Goal: Information Seeking & Learning: Check status

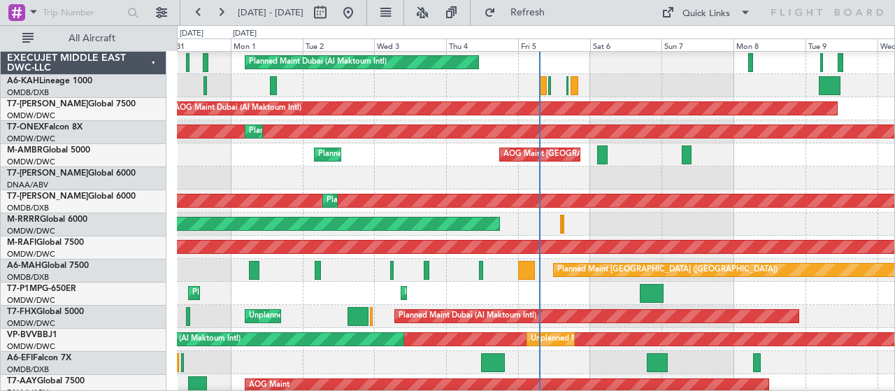
scroll to position [46, 0]
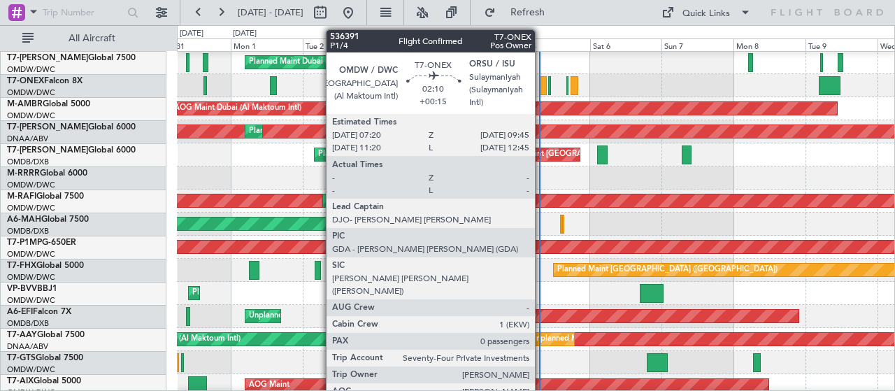
click at [542, 83] on div at bounding box center [543, 85] width 8 height 19
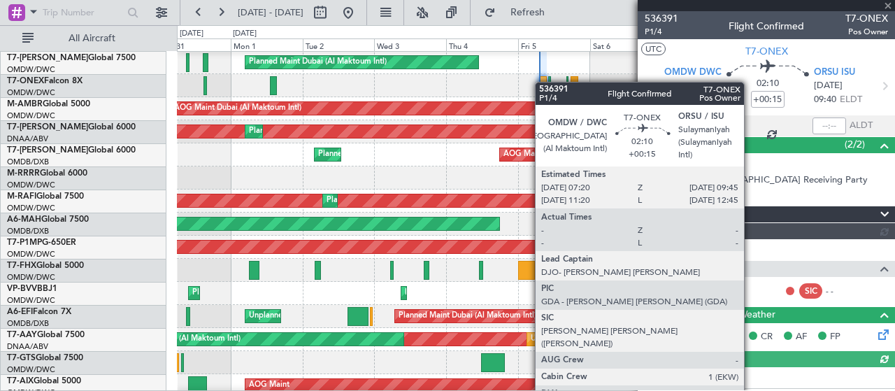
type input "Syed Shakeel (SYS)"
type input "7203"
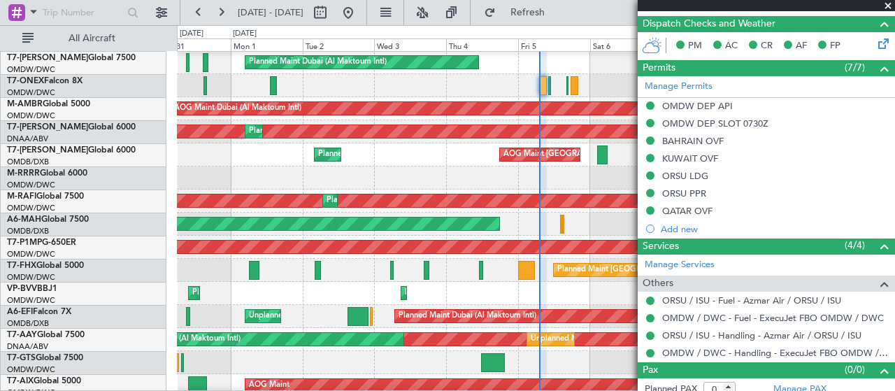
scroll to position [344, 0]
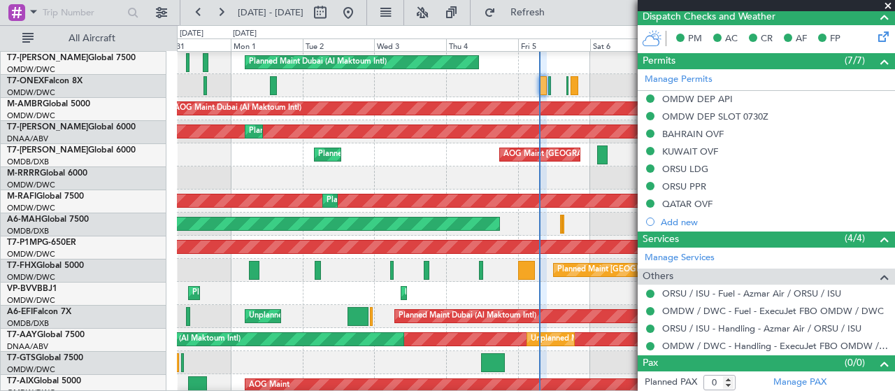
click at [890, 4] on span at bounding box center [888, 6] width 14 height 13
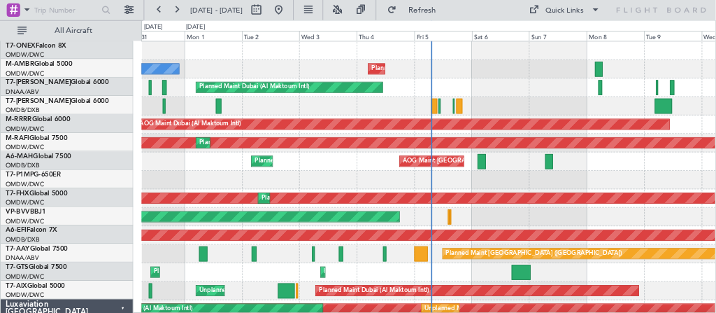
scroll to position [0, 0]
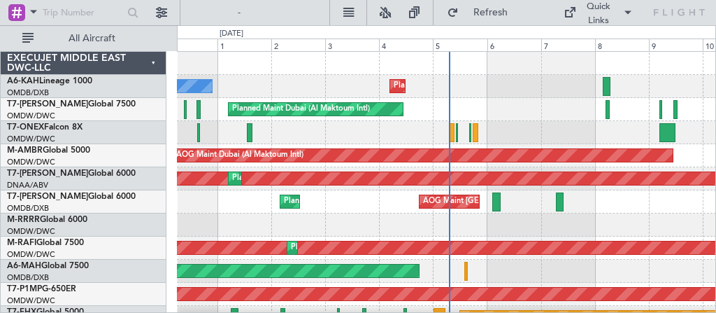
click at [139, 89] on div "OMDB/DXB Dubai (Dubai Intl)" at bounding box center [86, 93] width 159 height 12
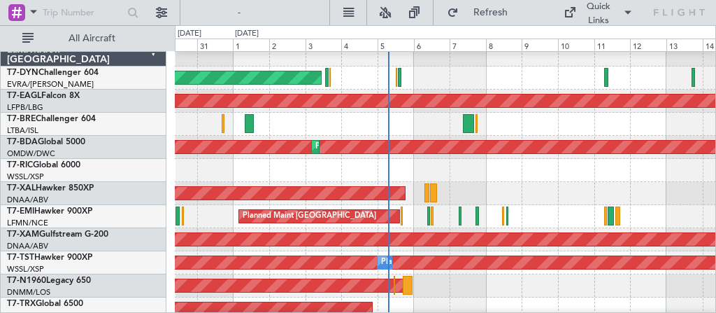
scroll to position [382, 0]
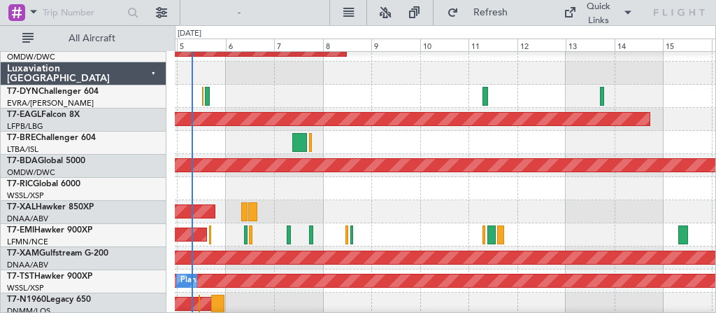
click at [421, 127] on div "Grounded [US_STATE] ([GEOGRAPHIC_DATA])" at bounding box center [445, 119] width 541 height 23
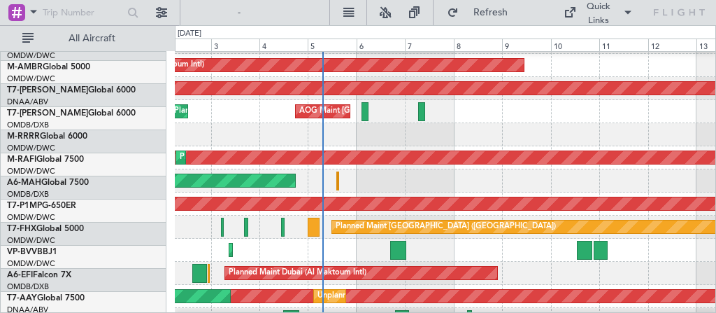
scroll to position [90, 0]
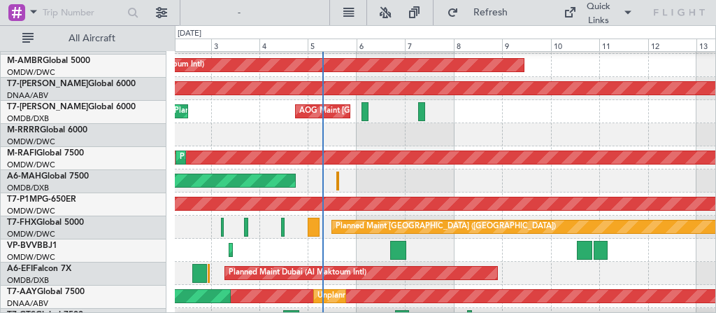
click at [462, 115] on div "AOG Maint Dubai (Dubai Intl) Planned Maint Dubai (Dubai Intl) Planned Maint Dub…" at bounding box center [445, 111] width 541 height 23
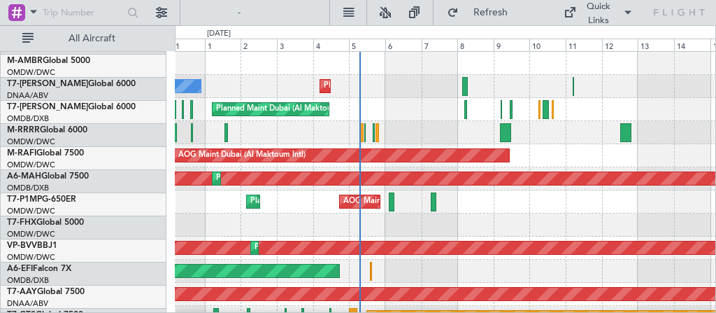
scroll to position [0, 0]
